Goal: Check status: Check status

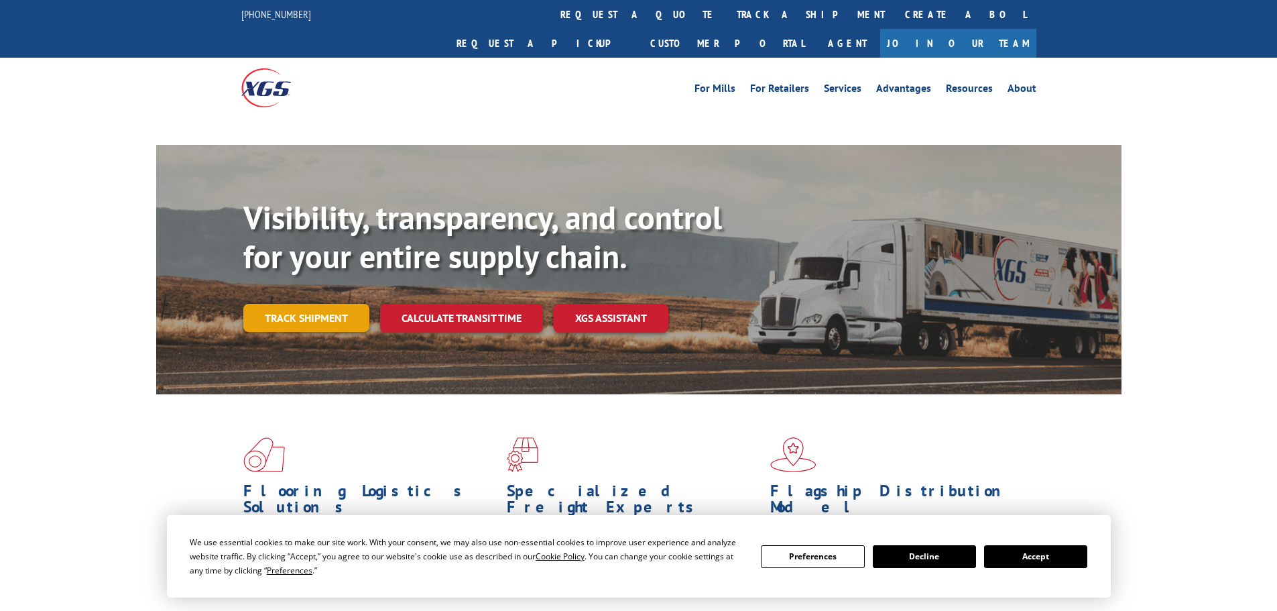
click at [301, 304] on link "Track shipment" at bounding box center [306, 318] width 126 height 28
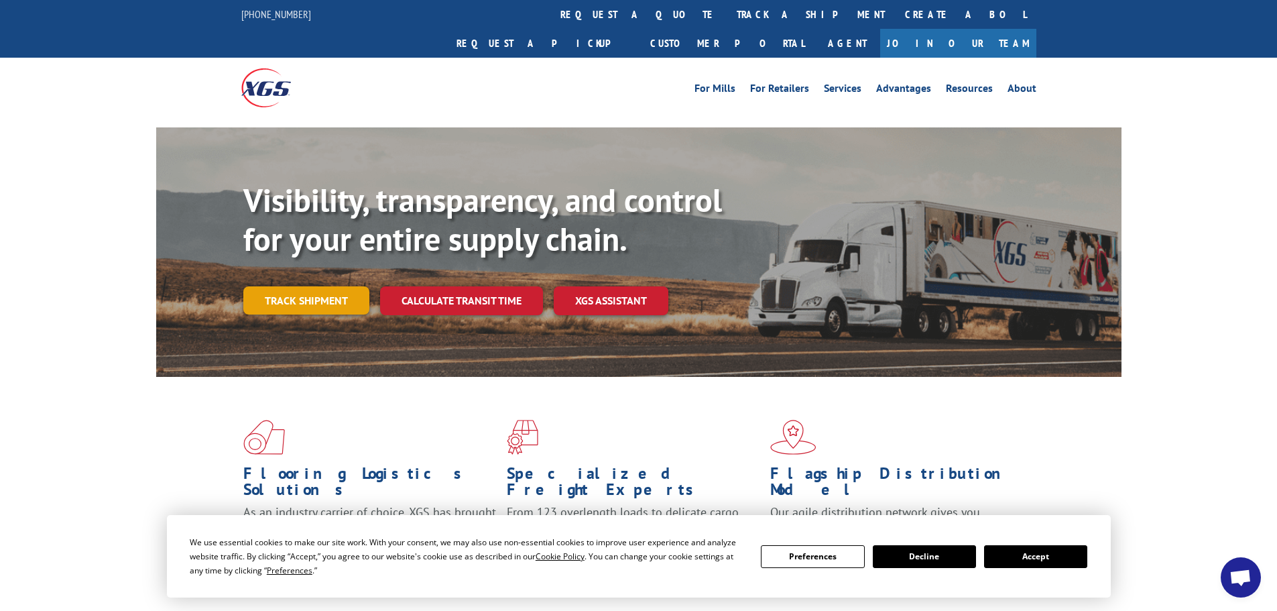
click at [282, 286] on link "Track shipment" at bounding box center [306, 300] width 126 height 28
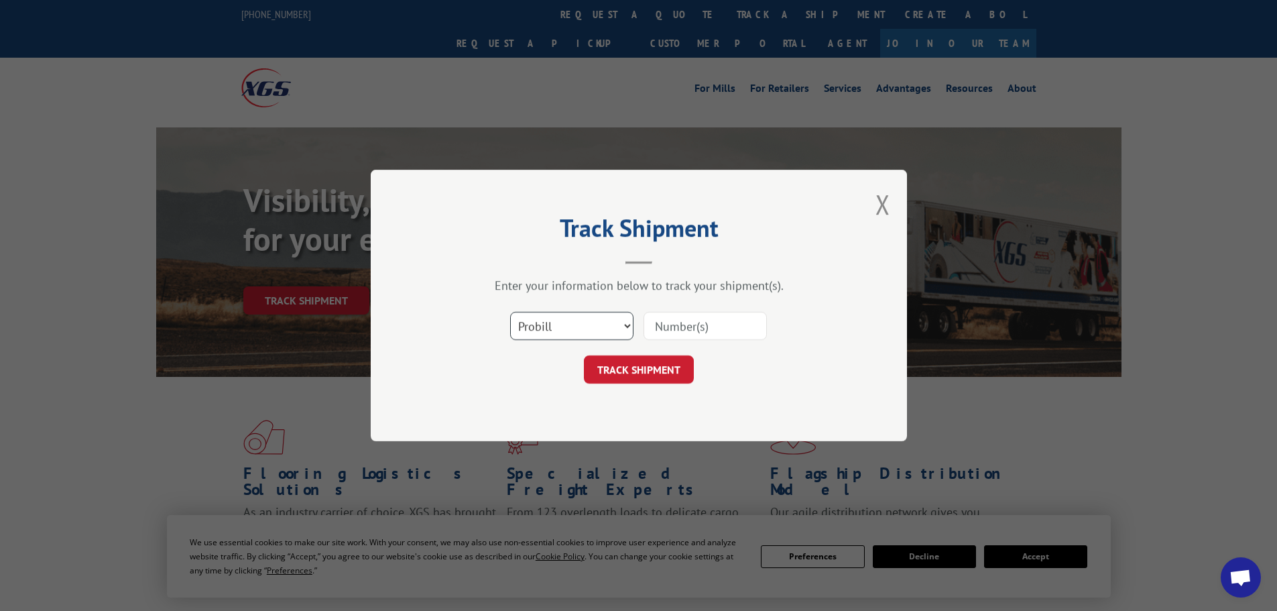
click at [607, 326] on select "Select category... Probill BOL PO" at bounding box center [571, 326] width 123 height 28
select select "bol"
click at [510, 312] on select "Select category... Probill BOL PO" at bounding box center [571, 326] width 123 height 28
click at [666, 325] on input at bounding box center [704, 326] width 123 height 28
paste input "5199267"
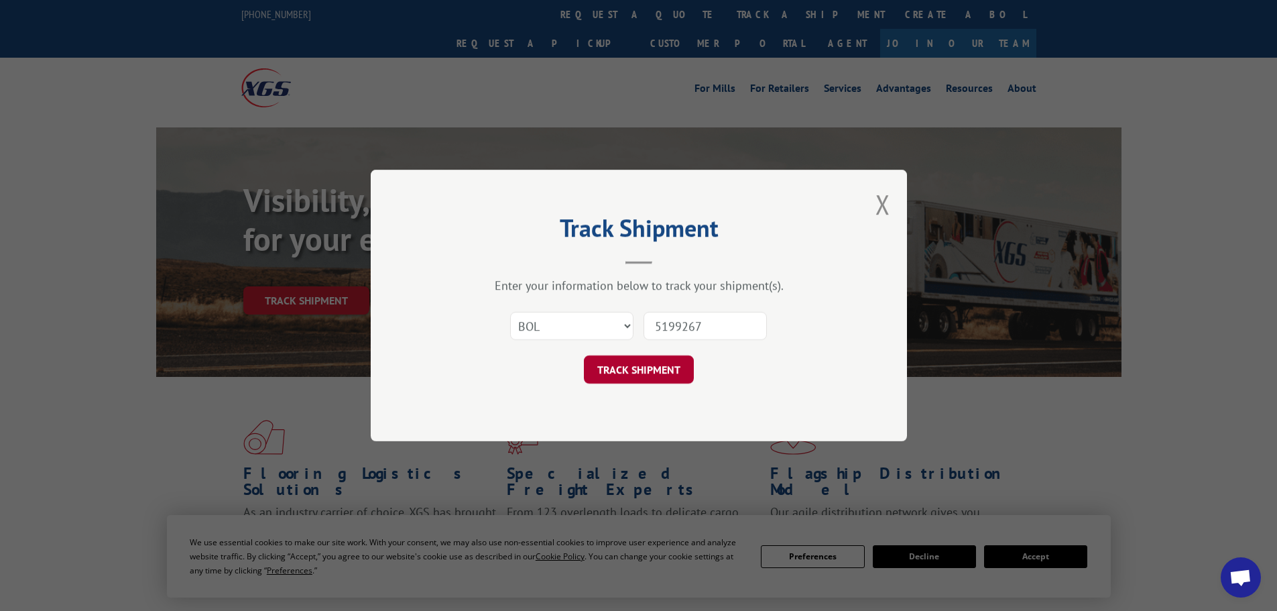
type input "5199267"
click at [636, 369] on button "TRACK SHIPMENT" at bounding box center [639, 369] width 110 height 28
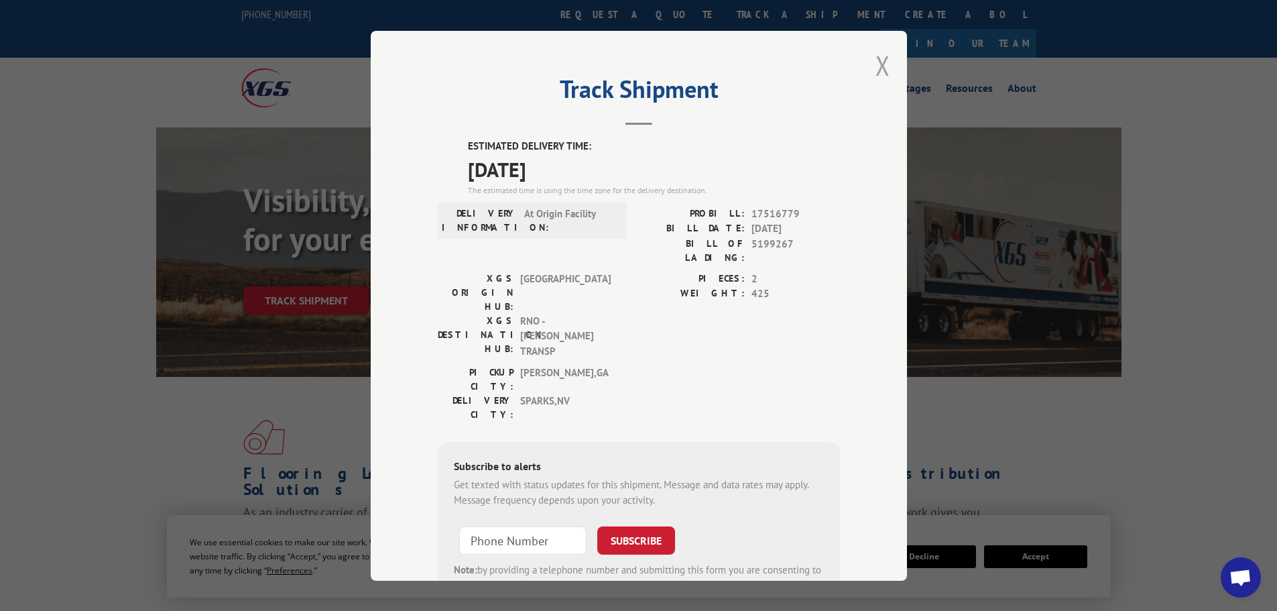
click at [879, 70] on button "Close modal" at bounding box center [882, 66] width 15 height 36
